Goal: Transaction & Acquisition: Purchase product/service

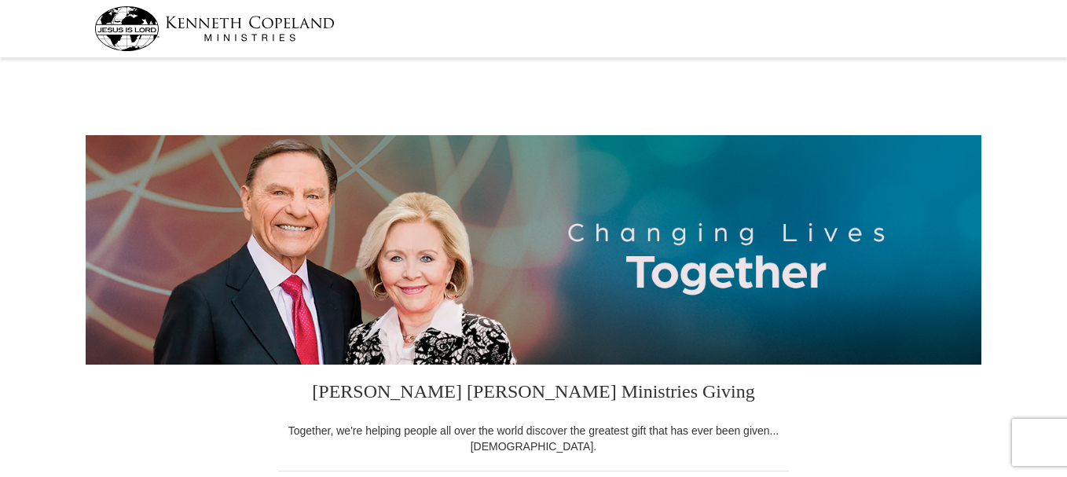
select select "[GEOGRAPHIC_DATA]"
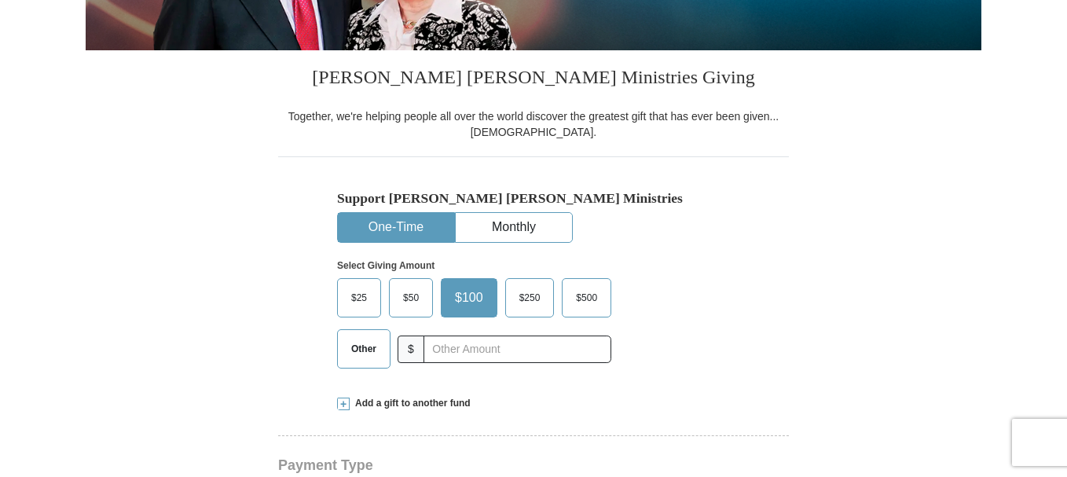
click at [406, 219] on button "One-Time" at bounding box center [396, 227] width 116 height 29
click at [372, 358] on span "Other" at bounding box center [363, 349] width 41 height 24
click at [0, 0] on input "Other" at bounding box center [0, 0] width 0 height 0
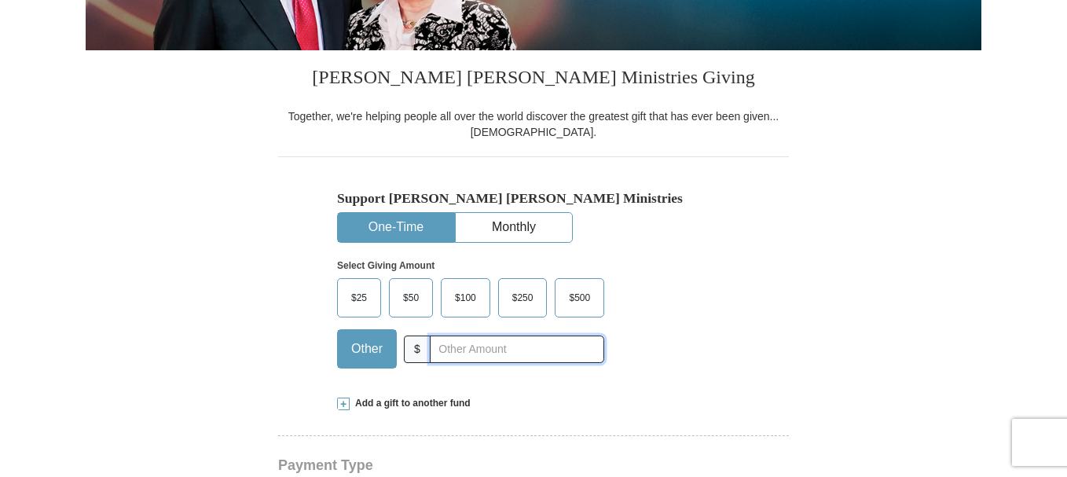
click at [442, 346] on input "text" at bounding box center [517, 350] width 174 height 28
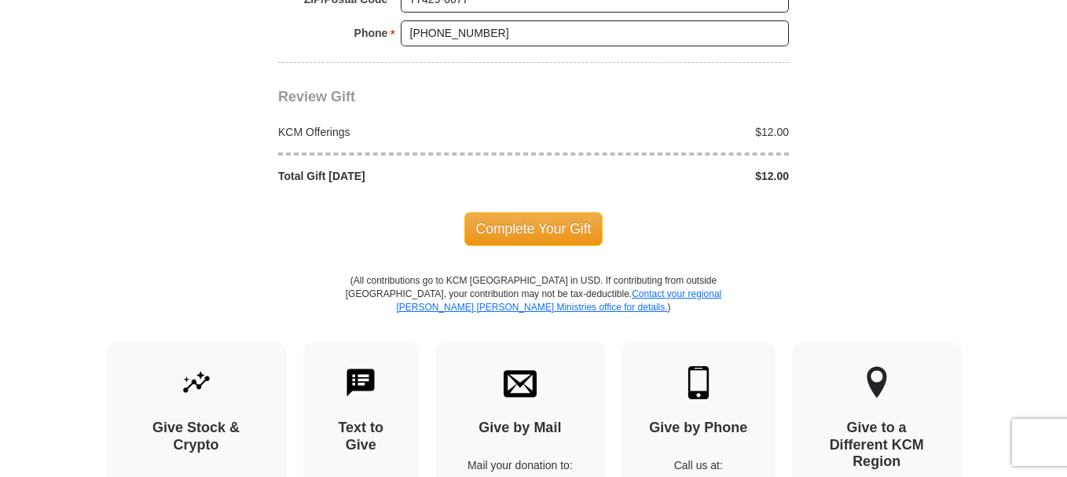
scroll to position [1414, 0]
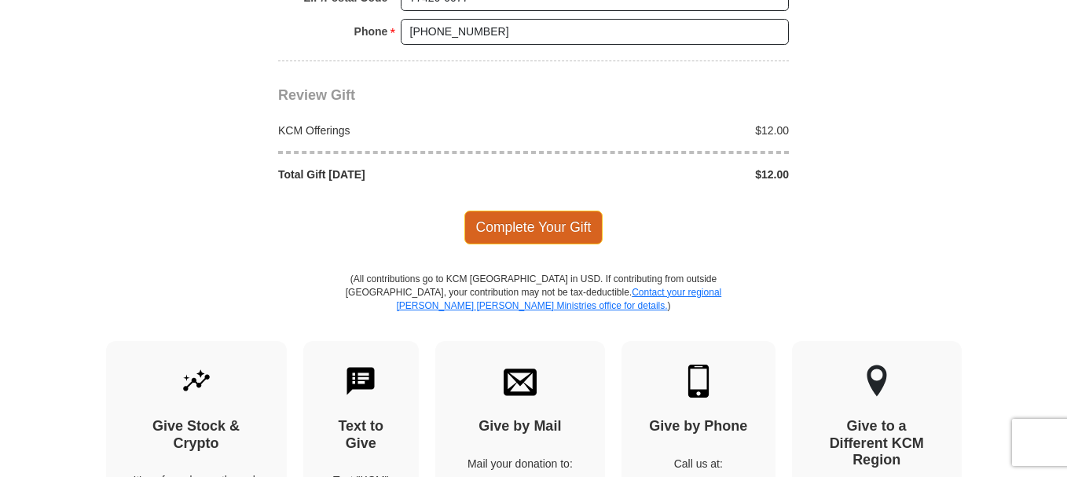
type input "12.00"
click at [533, 229] on span "Complete Your Gift" at bounding box center [533, 227] width 139 height 33
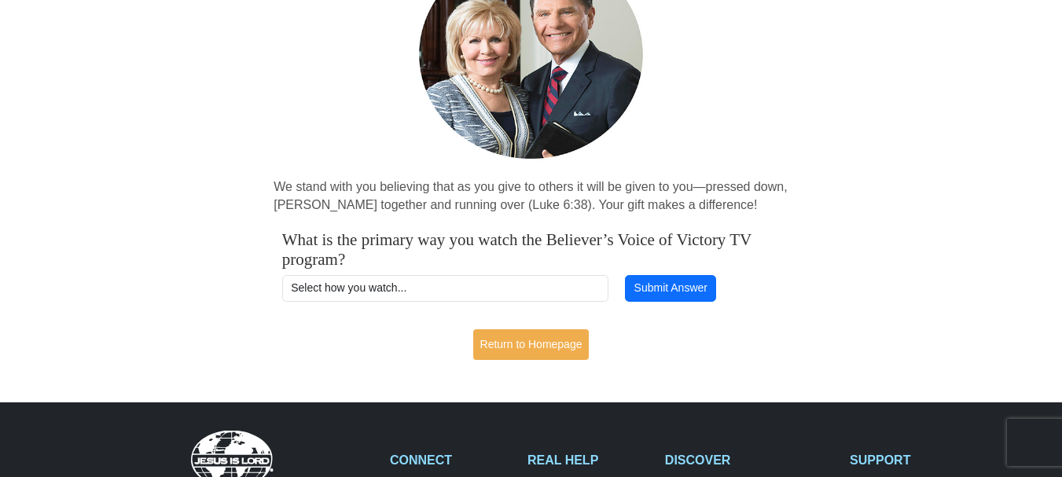
scroll to position [157, 0]
